Goal: Information Seeking & Learning: Learn about a topic

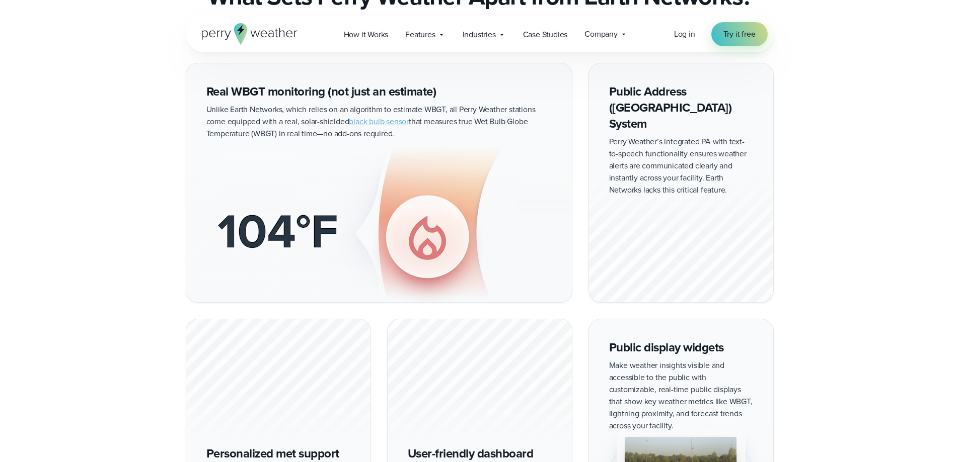
scroll to position [554, 0]
click at [399, 174] on img at bounding box center [378, 223] width 385 height 155
click at [244, 159] on img at bounding box center [378, 223] width 385 height 155
click at [263, 100] on div "Real WBGT monitoring (not just an estimate) Unlike Earth Networks, which relies…" at bounding box center [379, 182] width 386 height 240
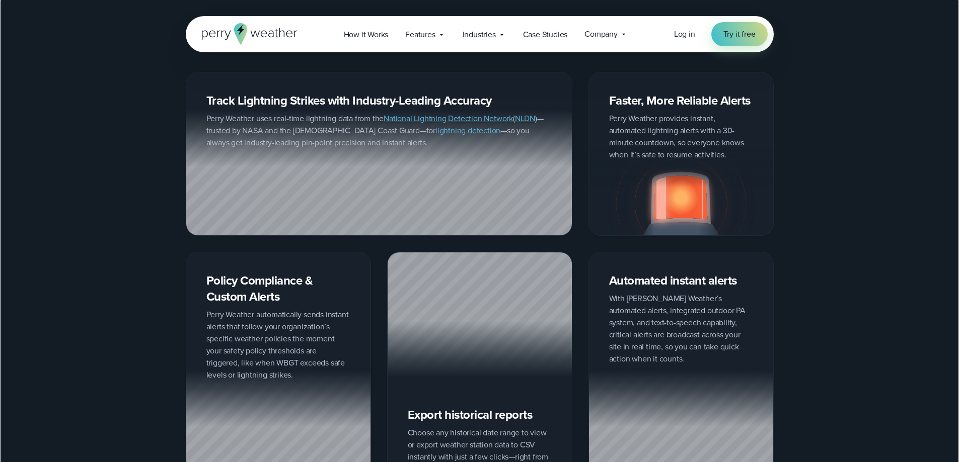
scroll to position [1057, 0]
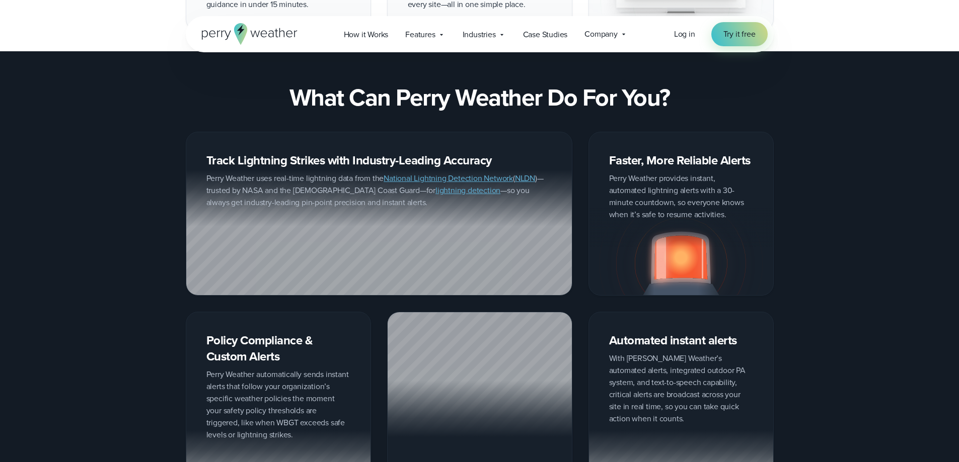
click at [435, 185] on link "lightning detection" at bounding box center [467, 191] width 65 height 12
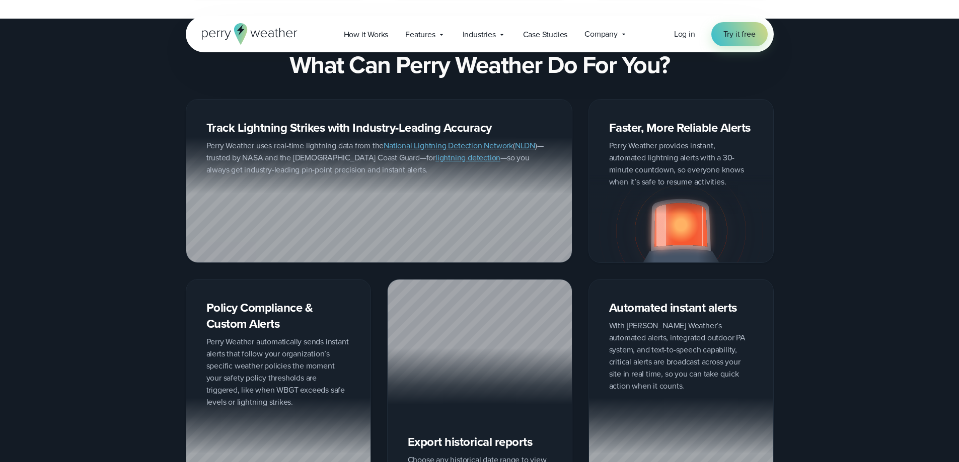
click at [435, 152] on link "lightning detection" at bounding box center [467, 158] width 65 height 12
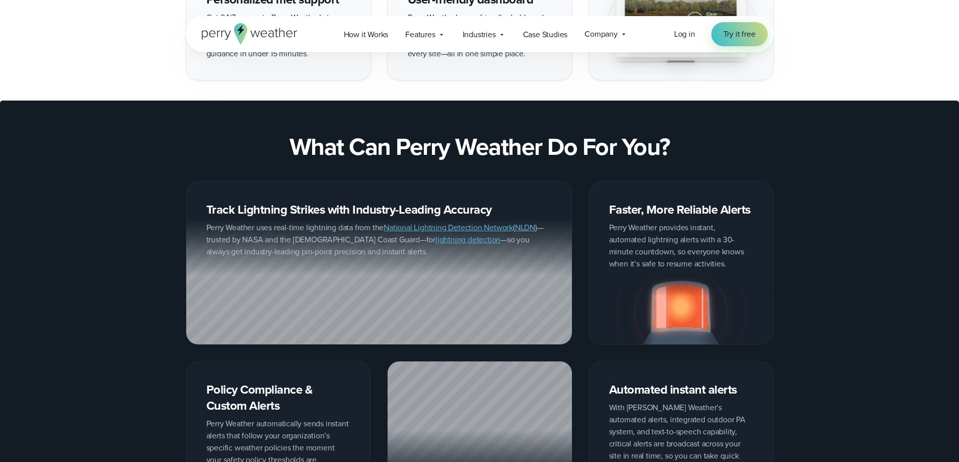
scroll to position [956, 0]
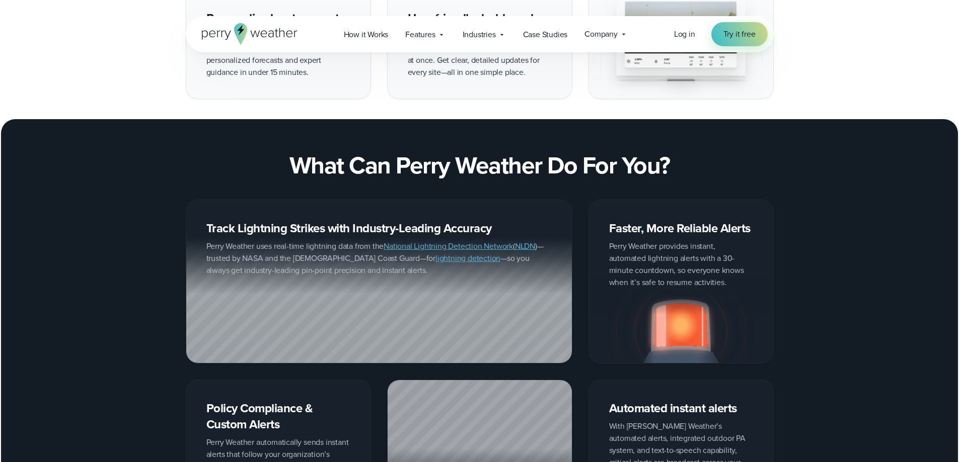
drag, startPoint x: 434, startPoint y: 278, endPoint x: 448, endPoint y: 310, distance: 35.8
click at [448, 310] on div at bounding box center [378, 300] width 385 height 125
drag, startPoint x: 433, startPoint y: 263, endPoint x: 441, endPoint y: 272, distance: 12.1
click at [441, 272] on div at bounding box center [378, 300] width 385 height 125
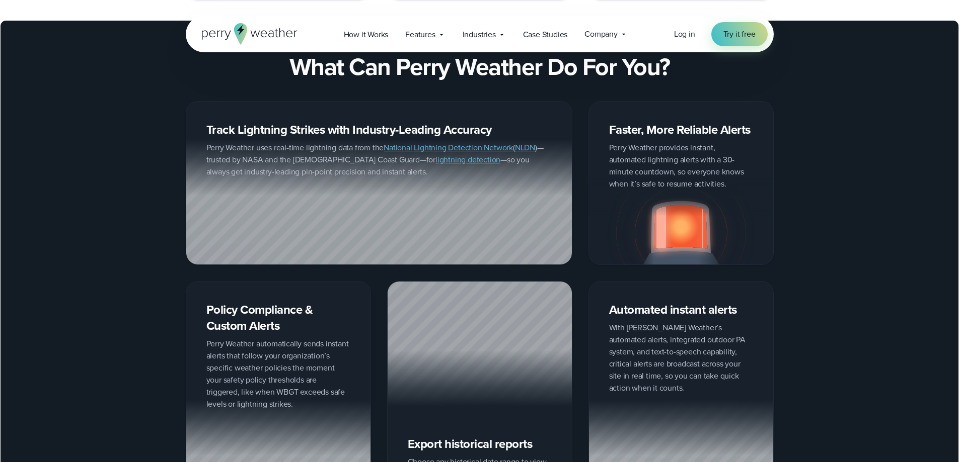
scroll to position [1057, 0]
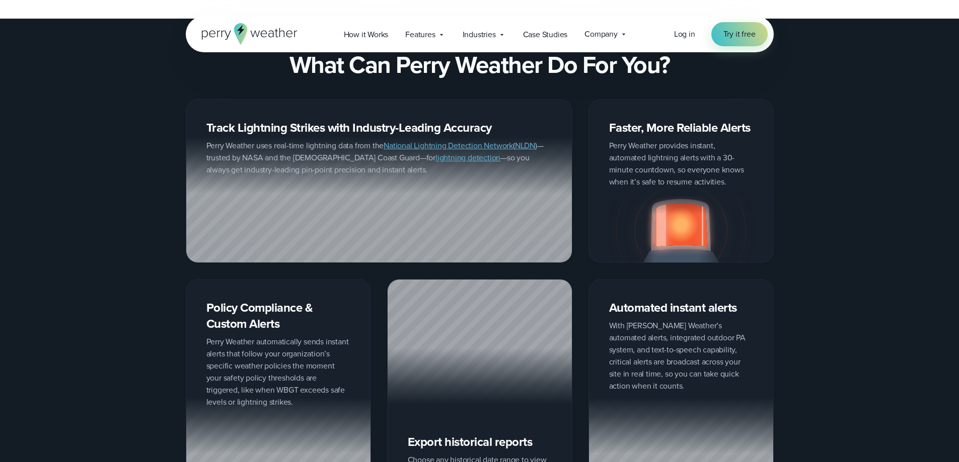
click at [673, 193] on img at bounding box center [681, 219] width 184 height 88
click at [656, 101] on div "Faster, More Reliable Alerts Perry Weather provides instant, automated lightnin…" at bounding box center [680, 181] width 185 height 164
click at [652, 136] on div "Faster, More Reliable Alerts Perry Weather provides instant, automated lightnin…" at bounding box center [680, 181] width 185 height 164
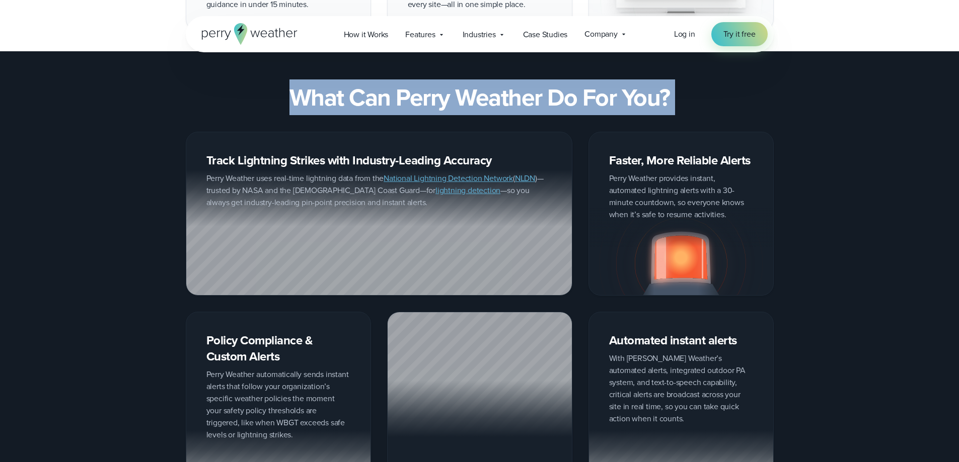
drag, startPoint x: 121, startPoint y: 60, endPoint x: 155, endPoint y: 106, distance: 57.3
click at [155, 106] on div "What Can Perry Weather Do For You? Track Lightning Strikes with Industry-Leadin…" at bounding box center [479, 320] width 959 height 473
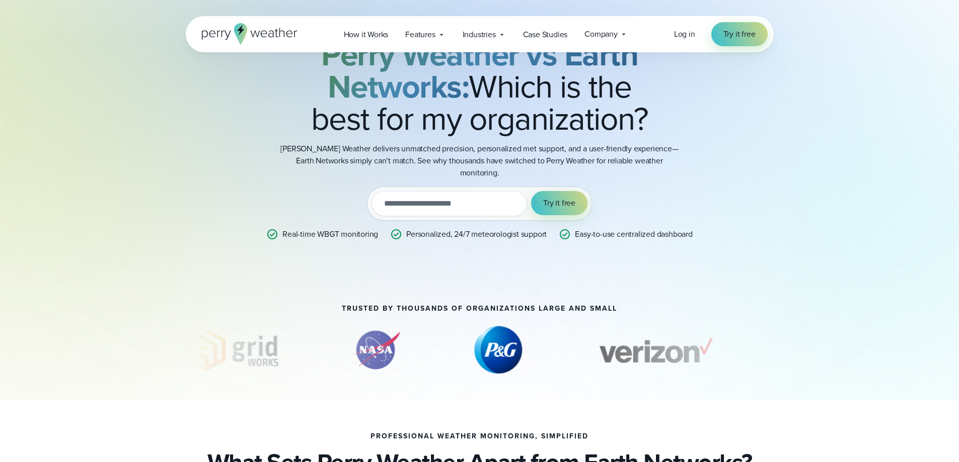
scroll to position [0, 0]
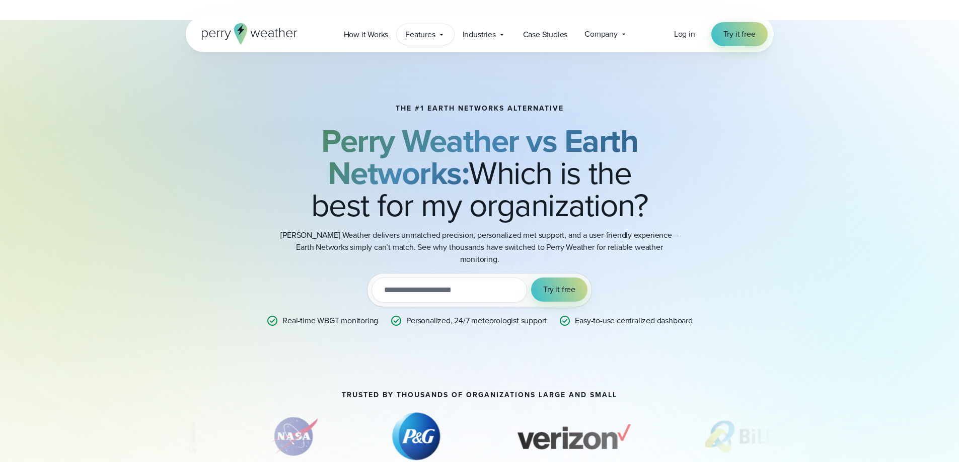
click at [420, 37] on span "Features" at bounding box center [420, 35] width 30 height 12
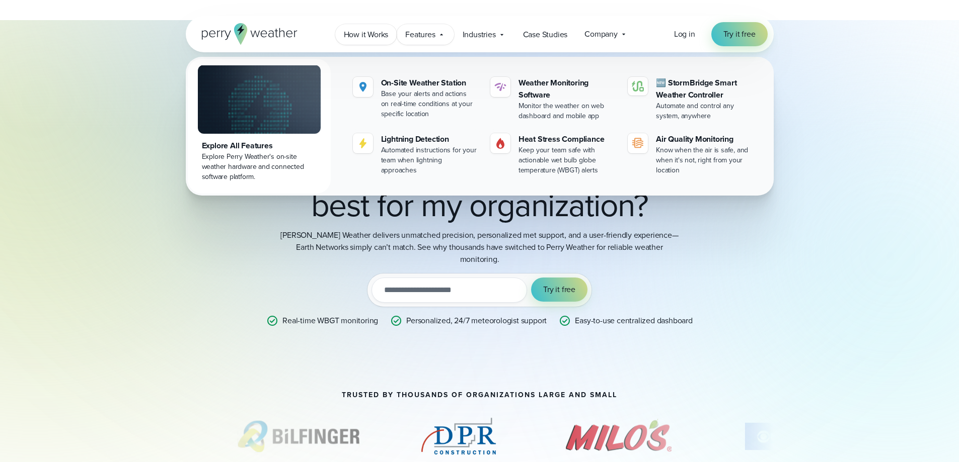
click at [369, 35] on span "How it Works" at bounding box center [366, 35] width 45 height 12
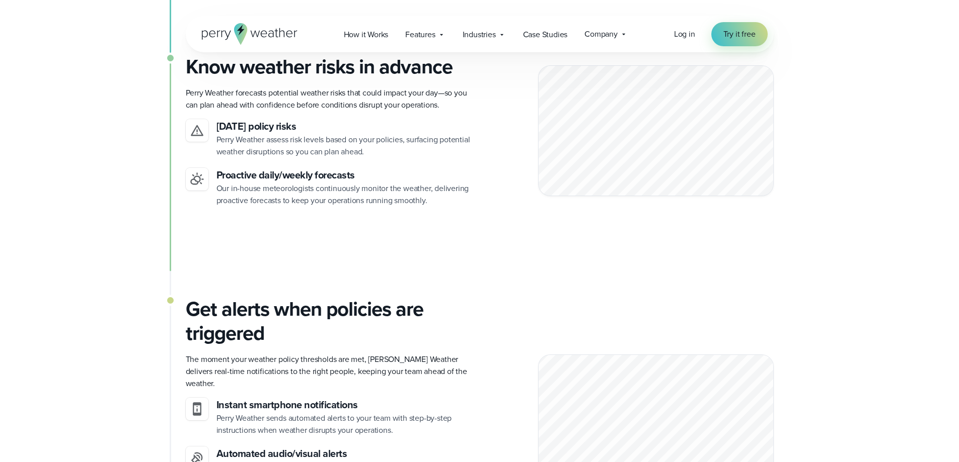
scroll to position [805, 0]
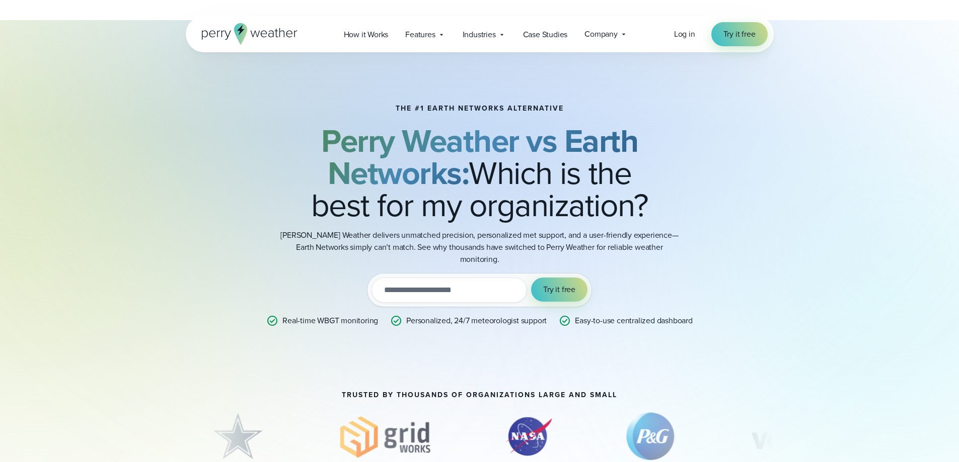
drag, startPoint x: 893, startPoint y: 109, endPoint x: 766, endPoint y: 185, distance: 147.8
click at [766, 185] on div "The #1 Earth Networks Alternative Perry Weather vs Earth Networks: Which is the…" at bounding box center [480, 215] width 588 height 287
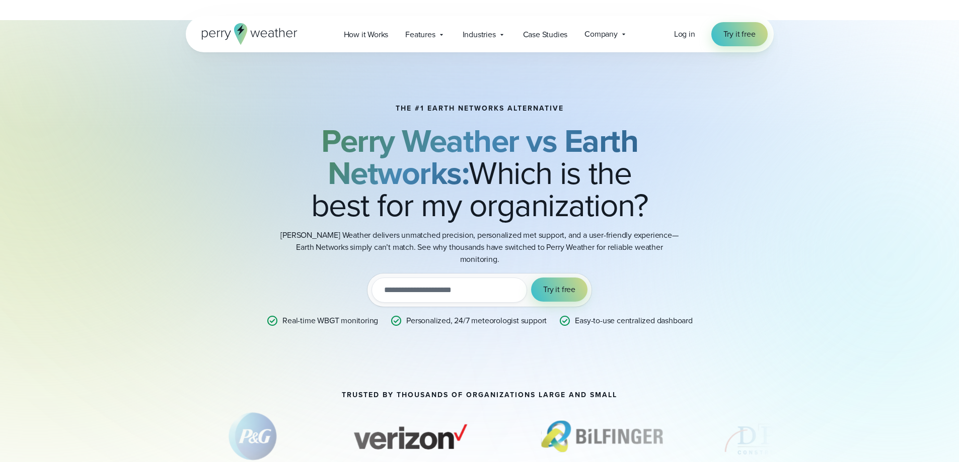
click at [826, 102] on div "The #1 Earth Networks Alternative Perry Weather vs Earth Networks: Which is the…" at bounding box center [479, 215] width 725 height 287
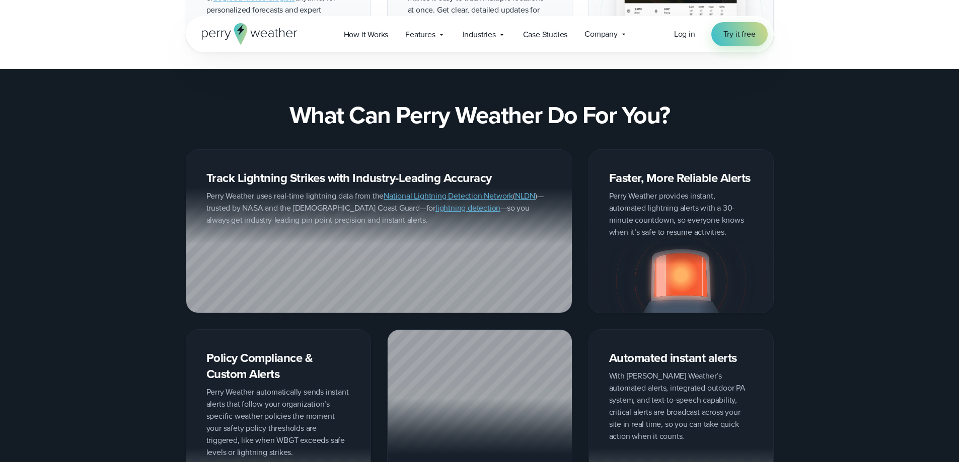
scroll to position [1057, 0]
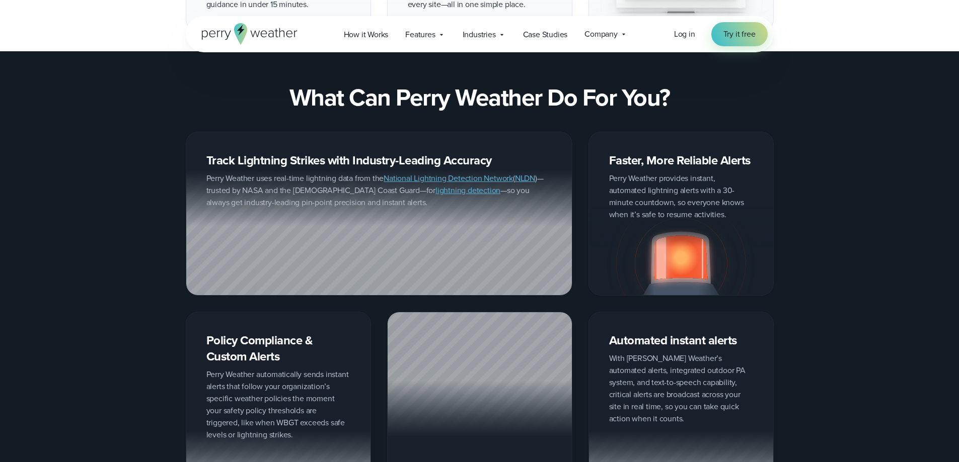
drag, startPoint x: 414, startPoint y: 184, endPoint x: 175, endPoint y: 200, distance: 239.0
click at [175, 200] on div "Track Lightning Strikes with Industry-Leading Accuracy Perry Weather uses real-…" at bounding box center [479, 344] width 725 height 425
click at [67, 165] on div "Track Lightning Strikes with Industry-Leading Accuracy Perry Weather uses real-…" at bounding box center [479, 344] width 959 height 425
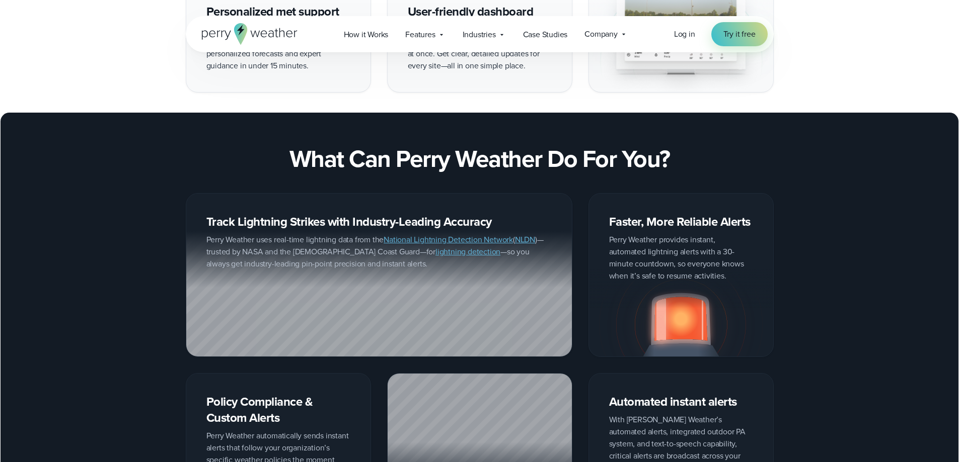
scroll to position [1006, 0]
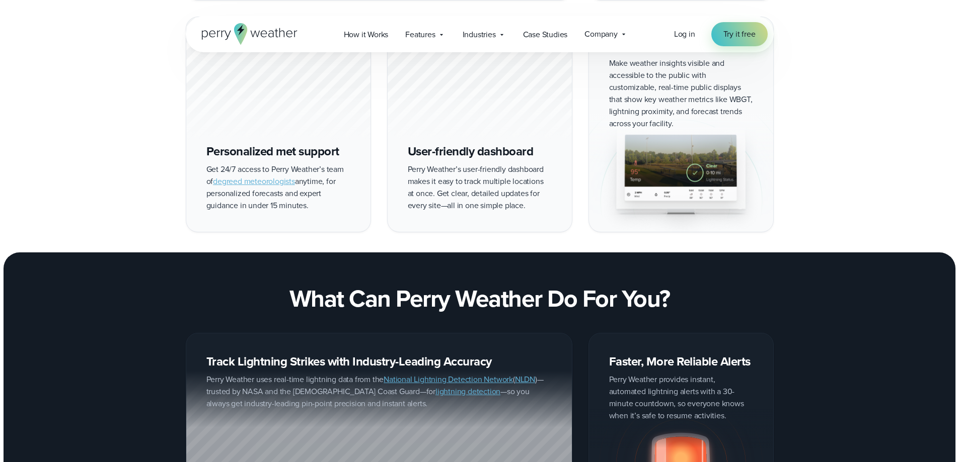
scroll to position [1006, 0]
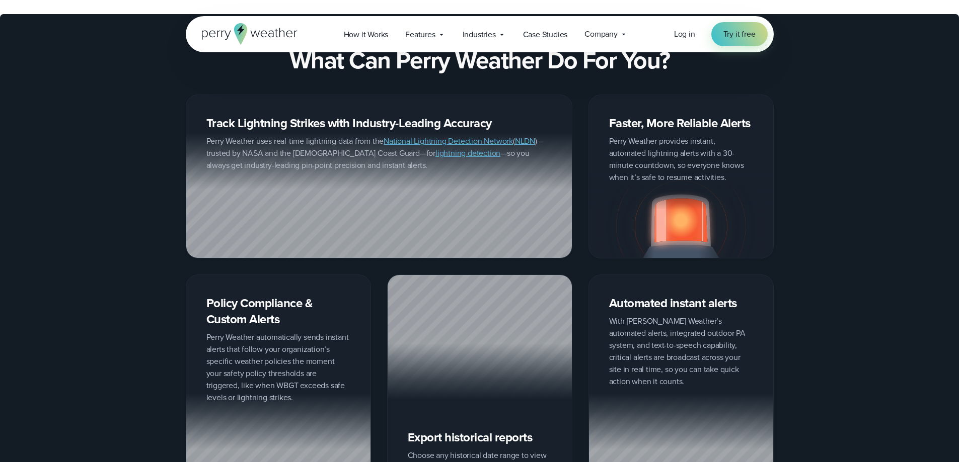
scroll to position [1107, 0]
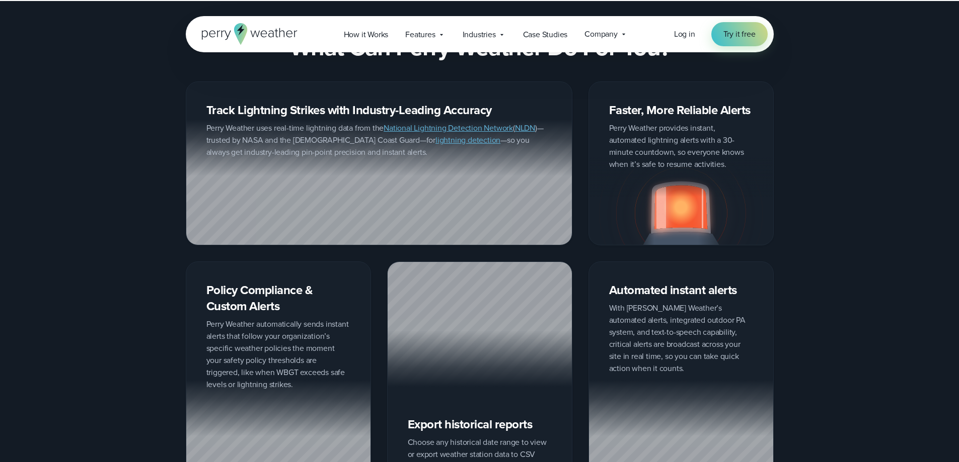
click at [488, 189] on div at bounding box center [378, 182] width 385 height 125
